Goal: Find specific page/section: Find specific page/section

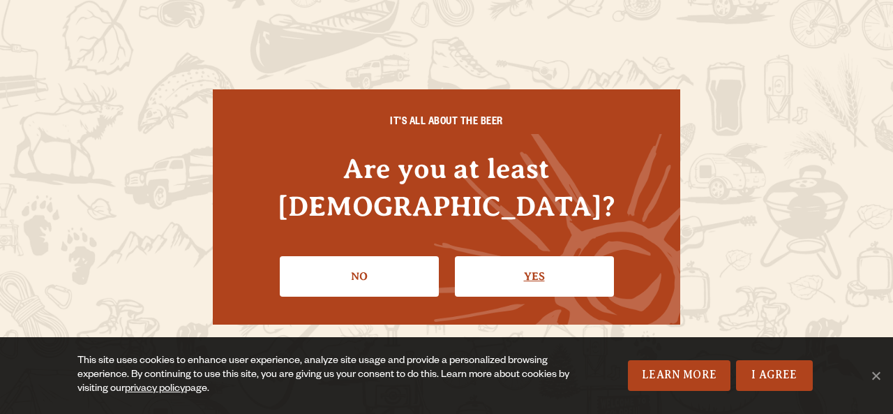
click at [569, 256] on link "Yes" at bounding box center [534, 276] width 159 height 40
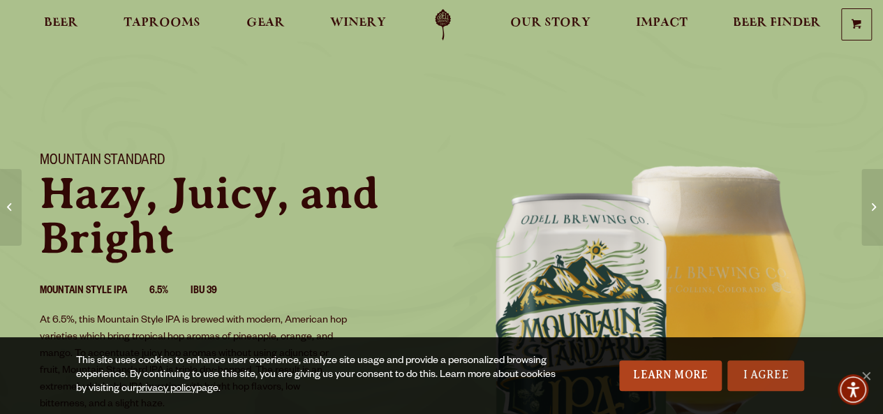
click at [772, 372] on link "I Agree" at bounding box center [765, 375] width 77 height 31
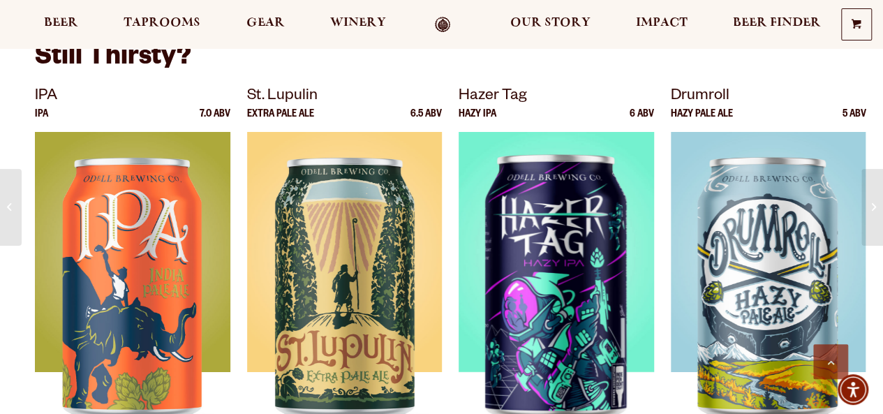
scroll to position [2408, 0]
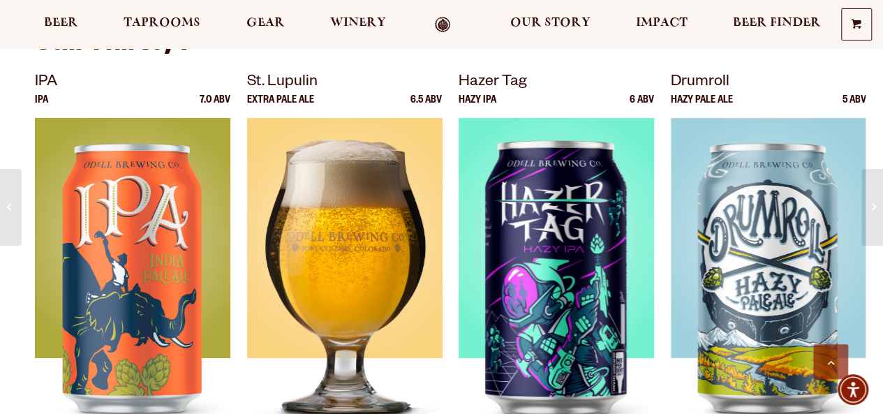
click at [369, 234] on img at bounding box center [344, 292] width 195 height 349
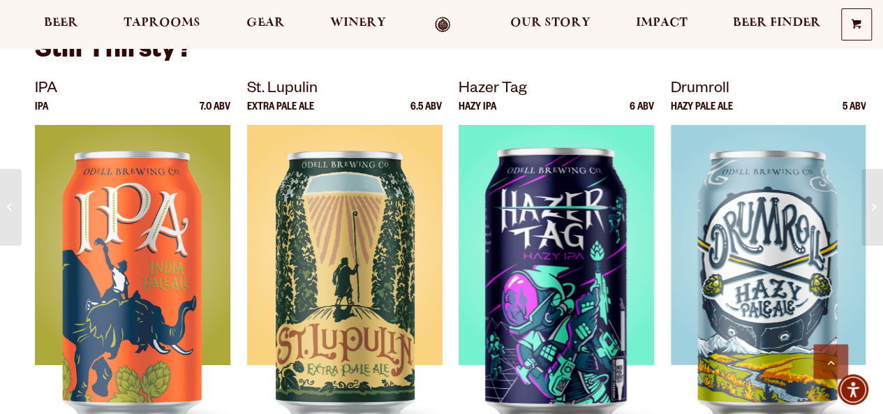
click at [321, 77] on p "St. Lupulin" at bounding box center [344, 89] width 195 height 25
